Goal: Information Seeking & Learning: Learn about a topic

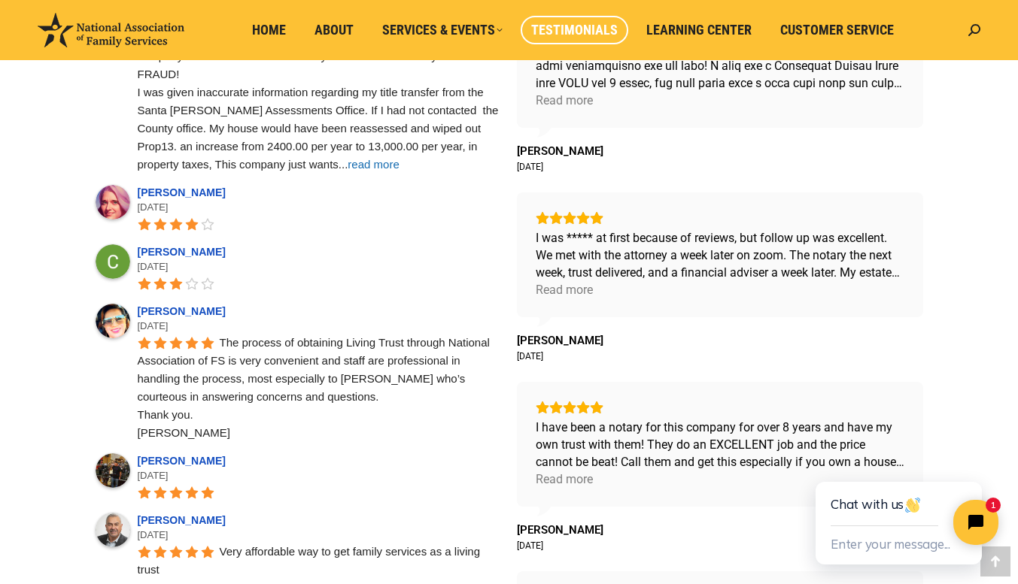
scroll to position [777, 0]
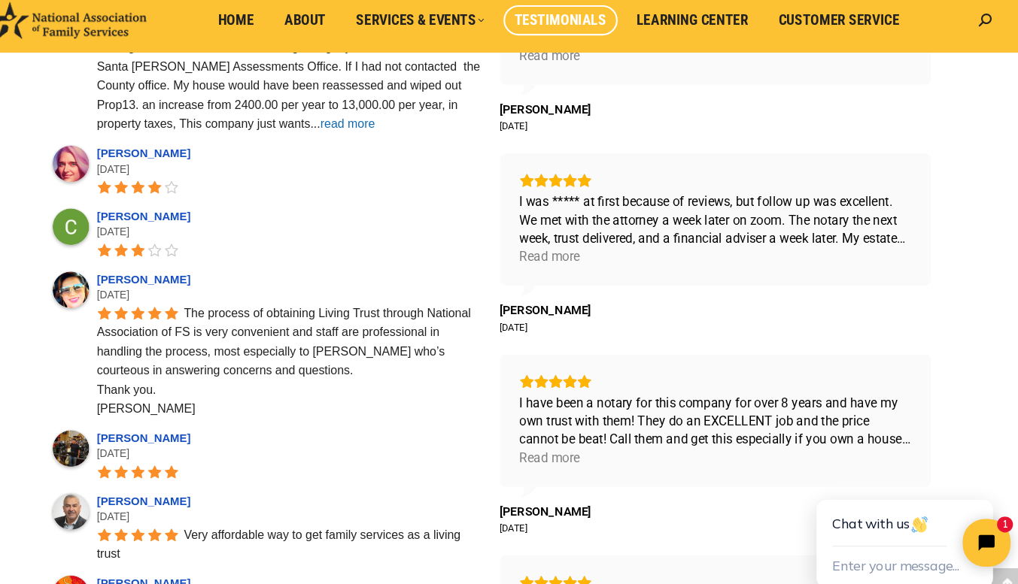
click at [347, 127] on span "read more" at bounding box center [372, 127] width 51 height 13
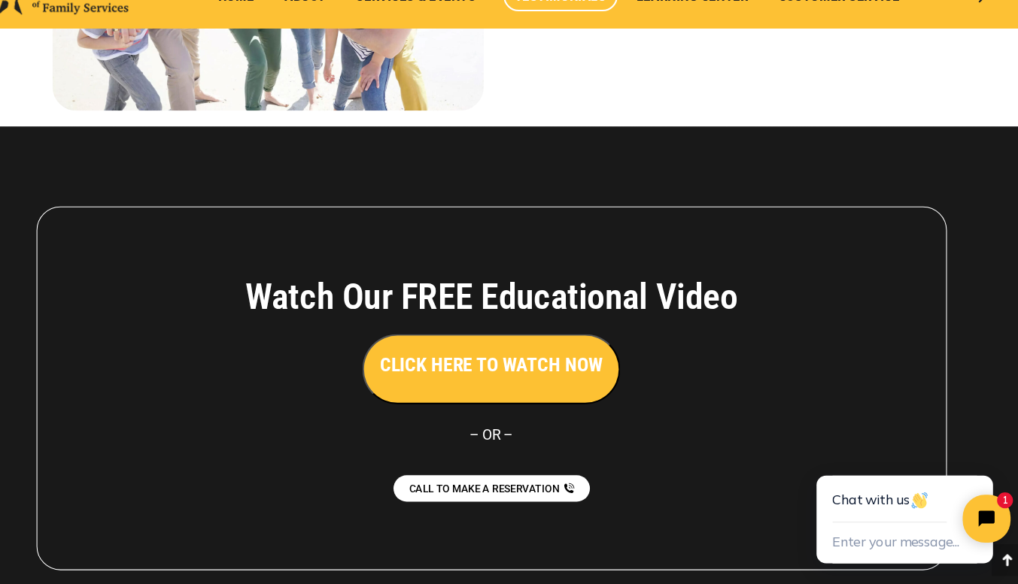
scroll to position [1882, 0]
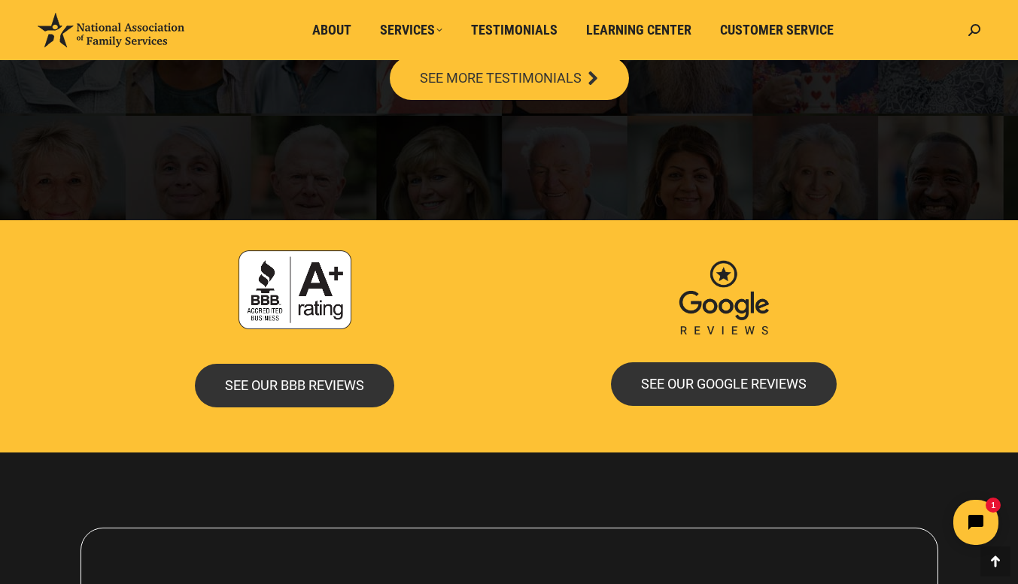
scroll to position [2955, 0]
click at [675, 31] on span "Learning Center" at bounding box center [638, 30] width 105 height 17
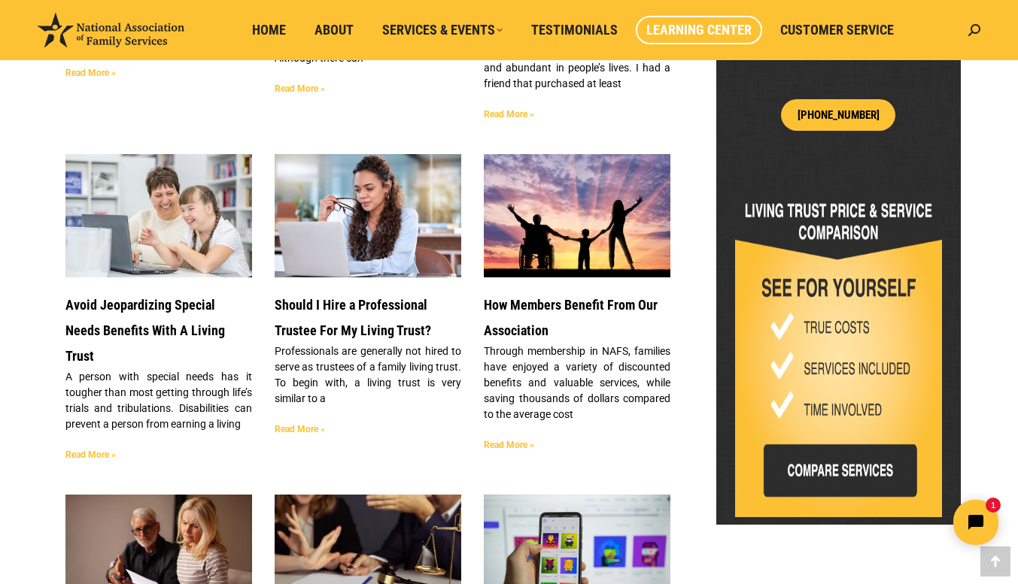
scroll to position [692, 0]
